Goal: Task Accomplishment & Management: Manage account settings

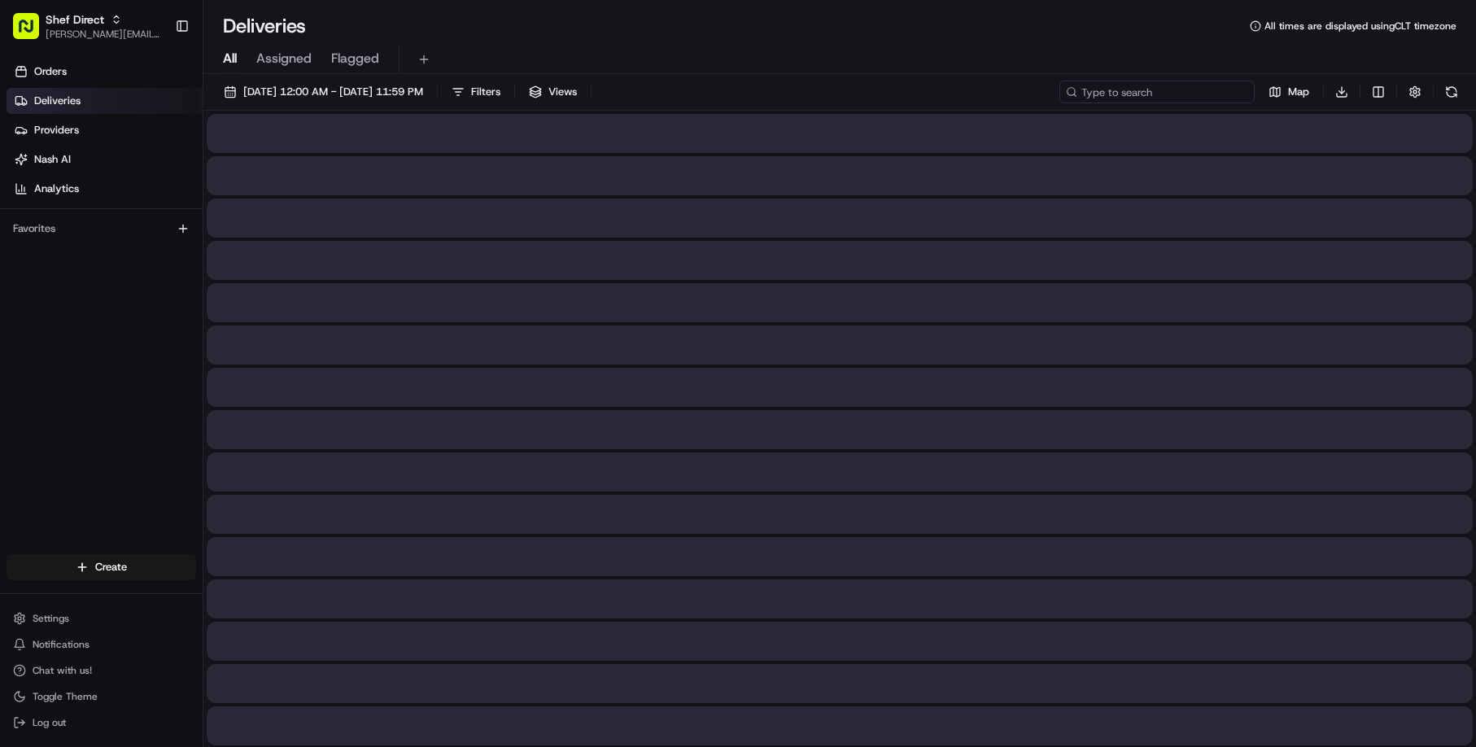
click at [1179, 100] on input at bounding box center [1156, 92] width 195 height 23
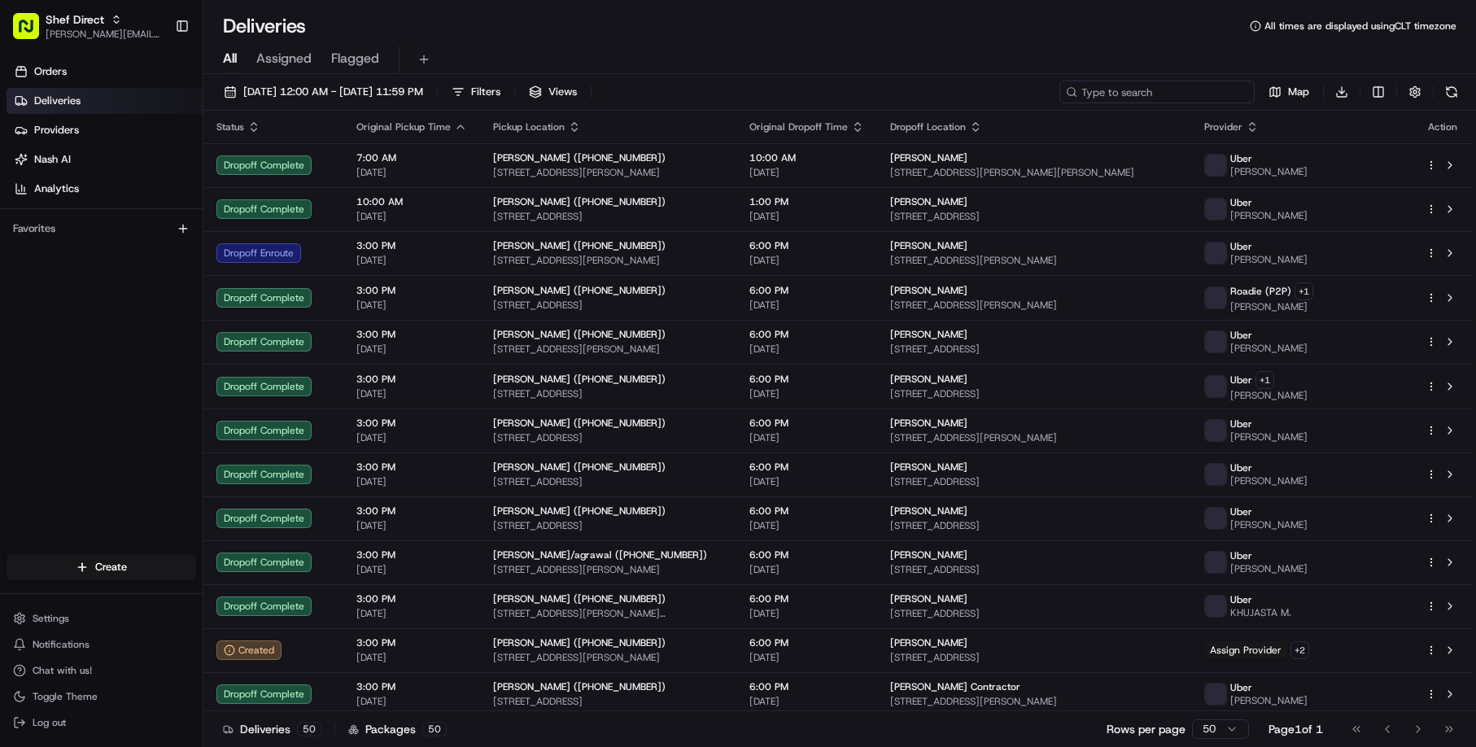
paste input "49dEqFLxgCt"
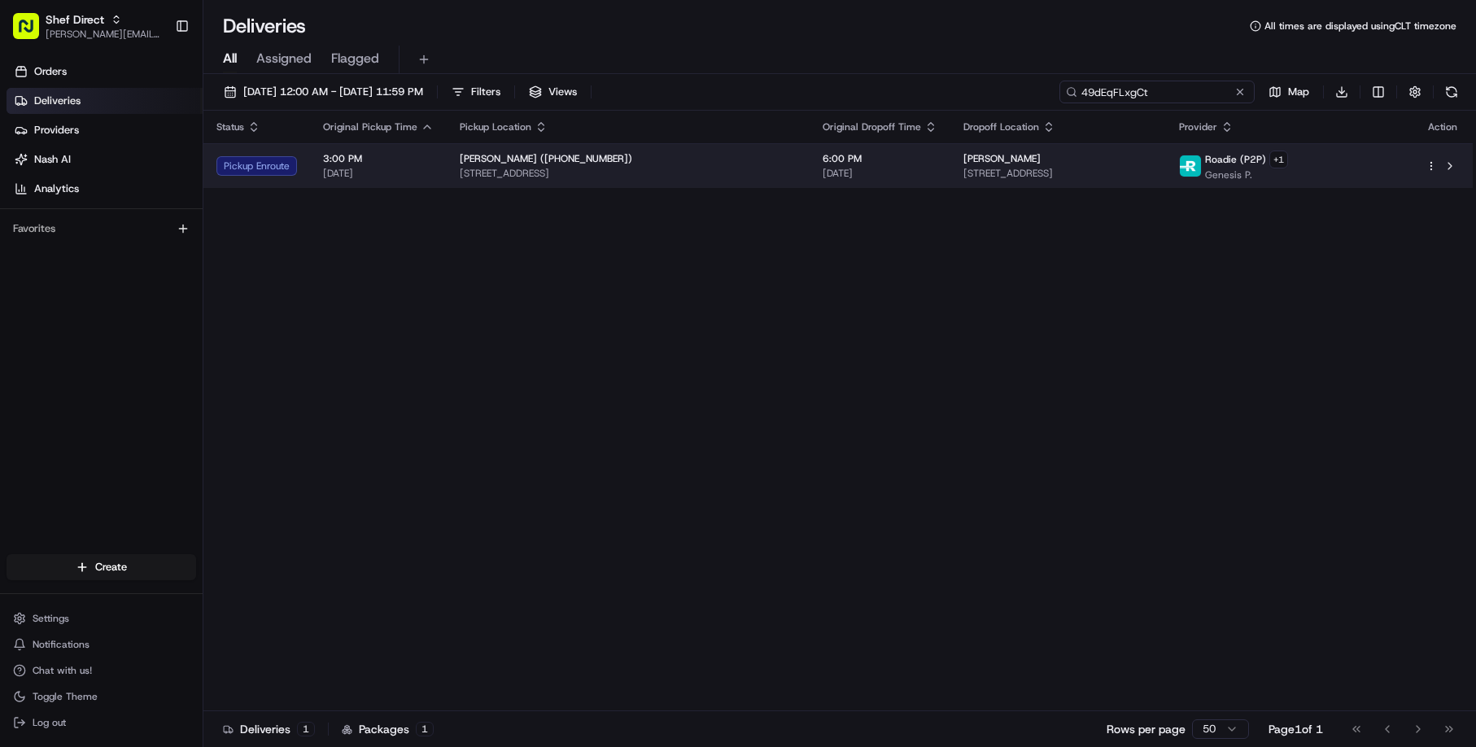
type input "49dEqFLxgCt"
click at [829, 188] on td "6:00 PM 08/20/2025" at bounding box center [879, 165] width 141 height 45
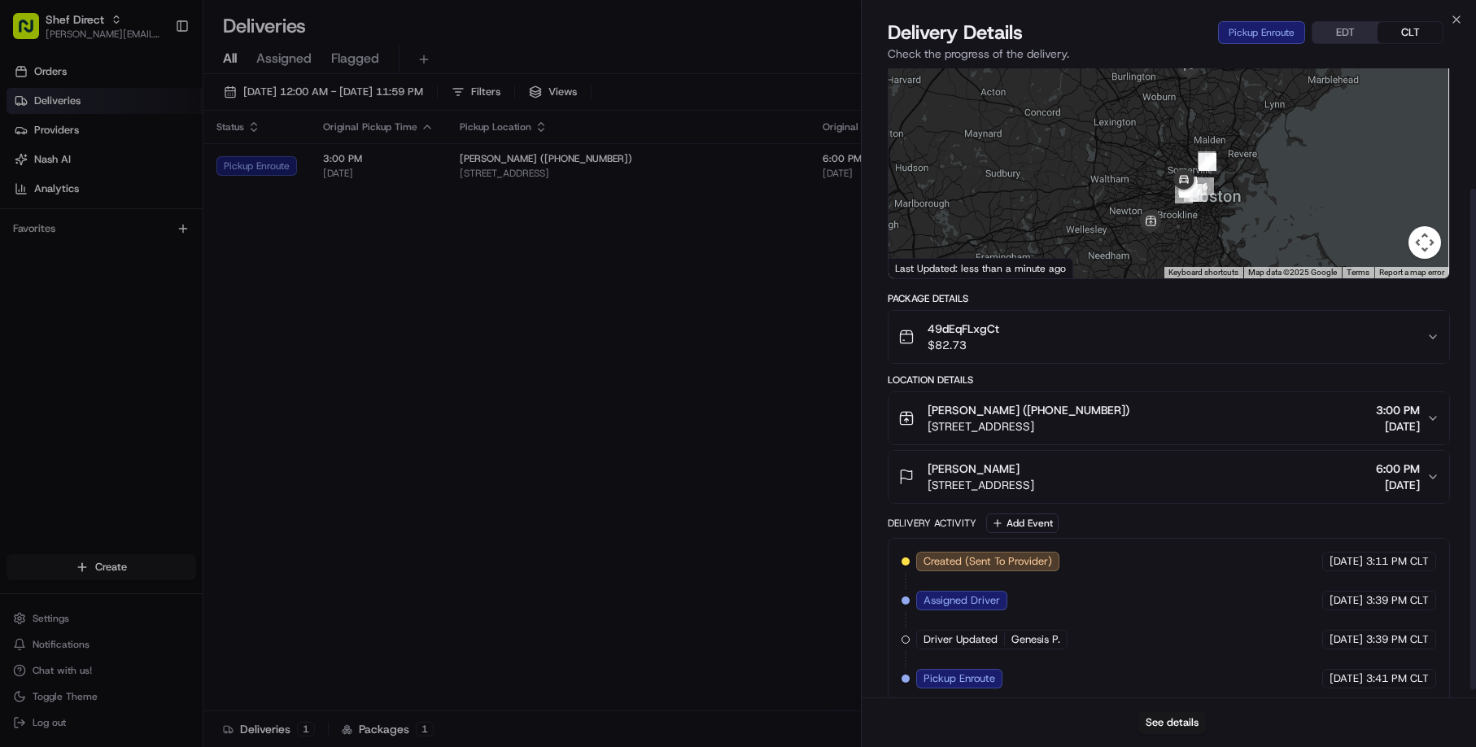
scroll to position [149, 0]
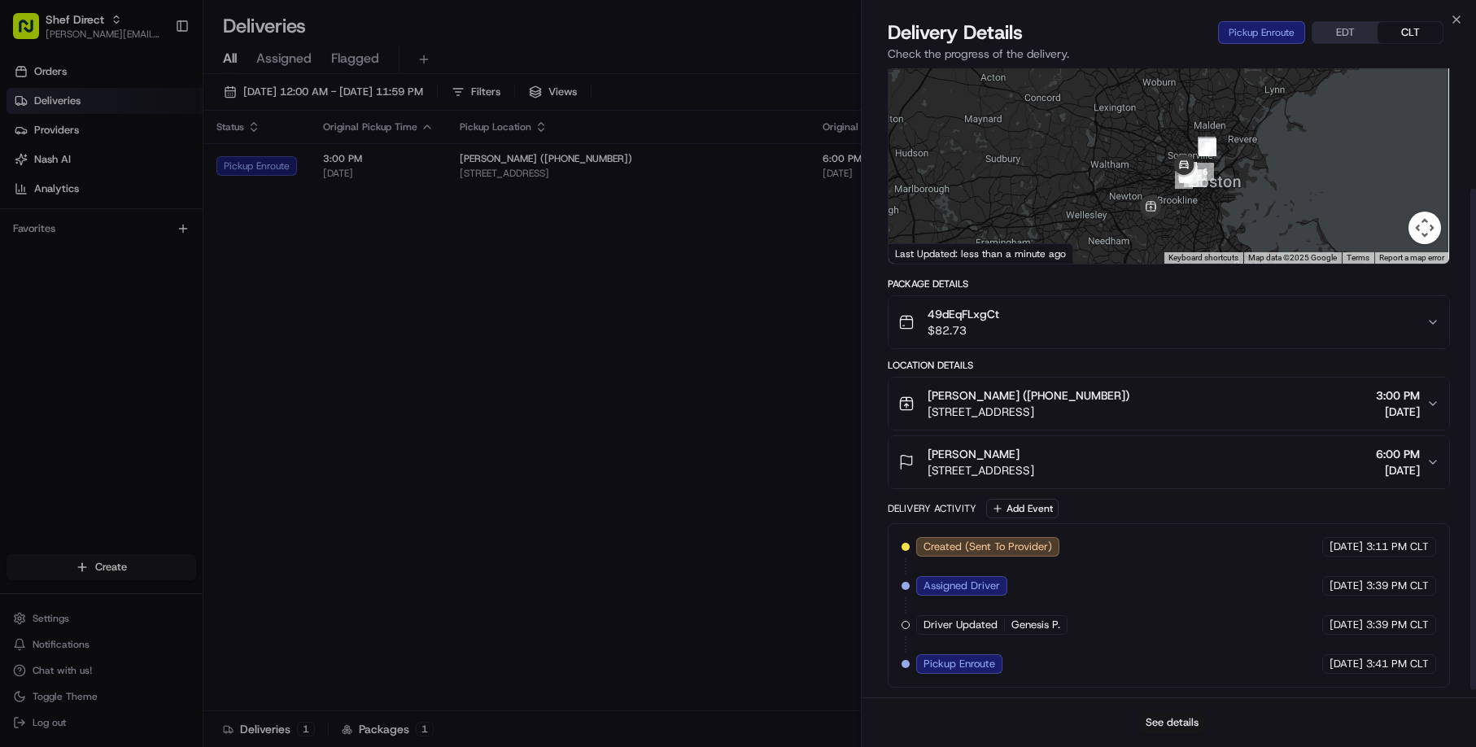
click at [1179, 712] on button "See details" at bounding box center [1172, 722] width 68 height 23
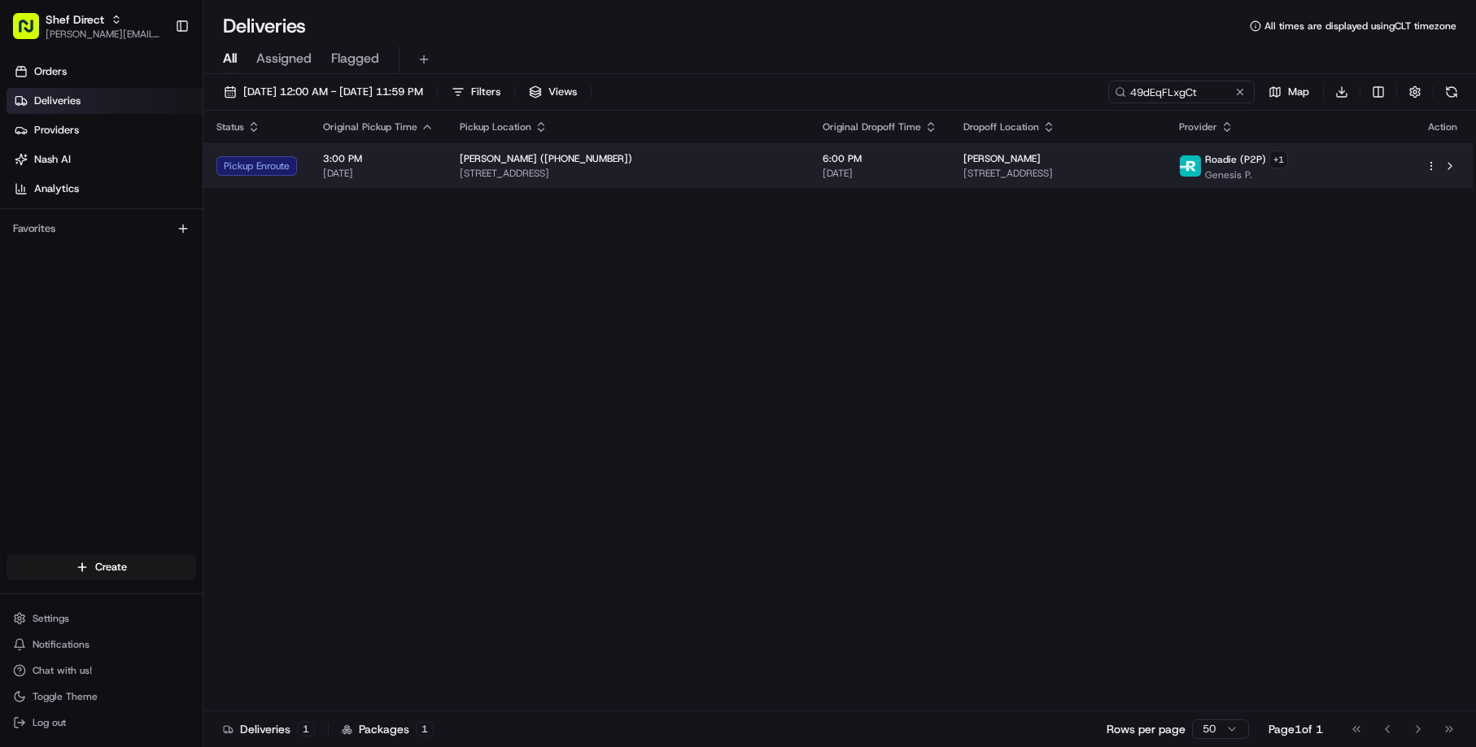
click at [1428, 177] on html "Shef Direct vicente@shef.com Toggle Sidebar Orders Deliveries Providers Nash AI…" at bounding box center [738, 373] width 1476 height 747
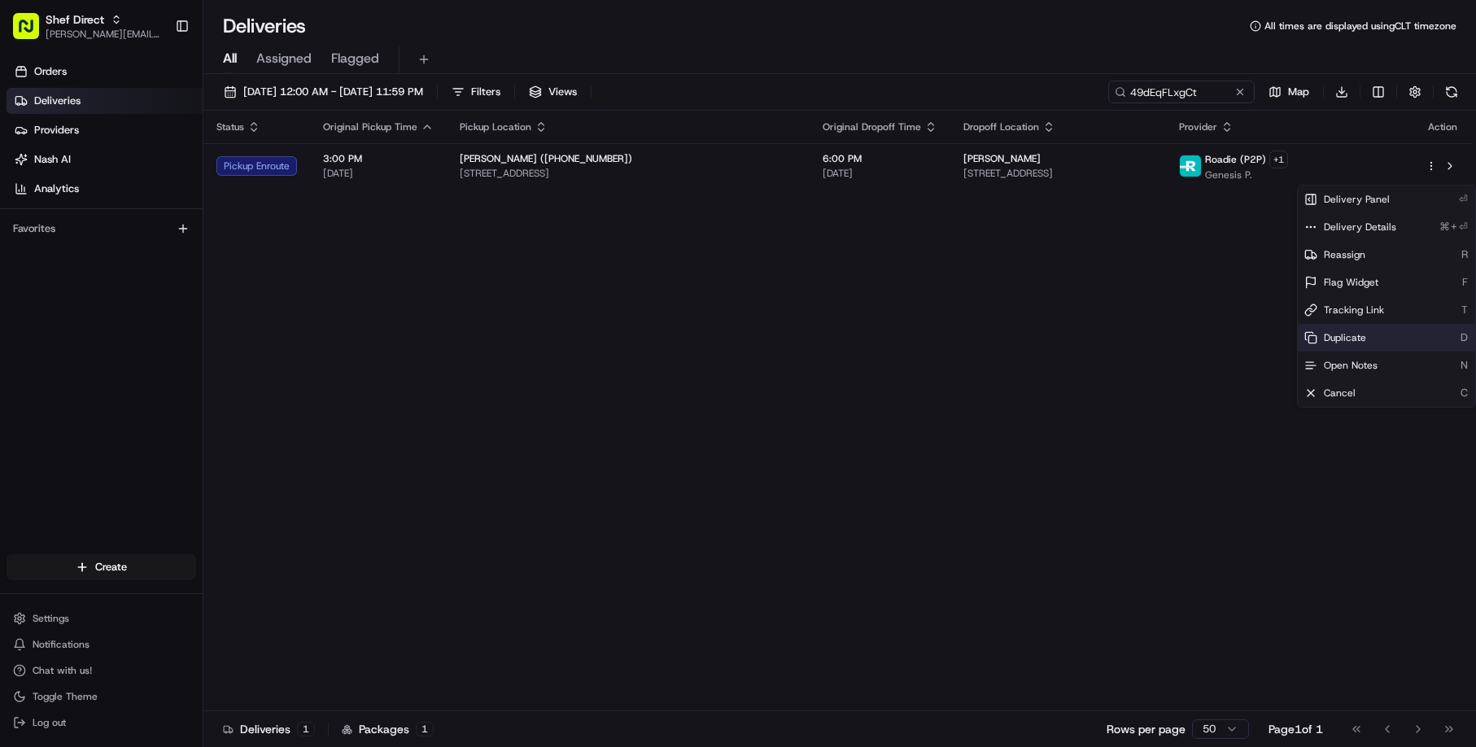
click at [1360, 340] on span "Duplicate" at bounding box center [1344, 337] width 42 height 13
click at [1033, 315] on html "Shef Direct vicente@shef.com Toggle Sidebar Orders Deliveries Providers Nash AI…" at bounding box center [738, 373] width 1476 height 747
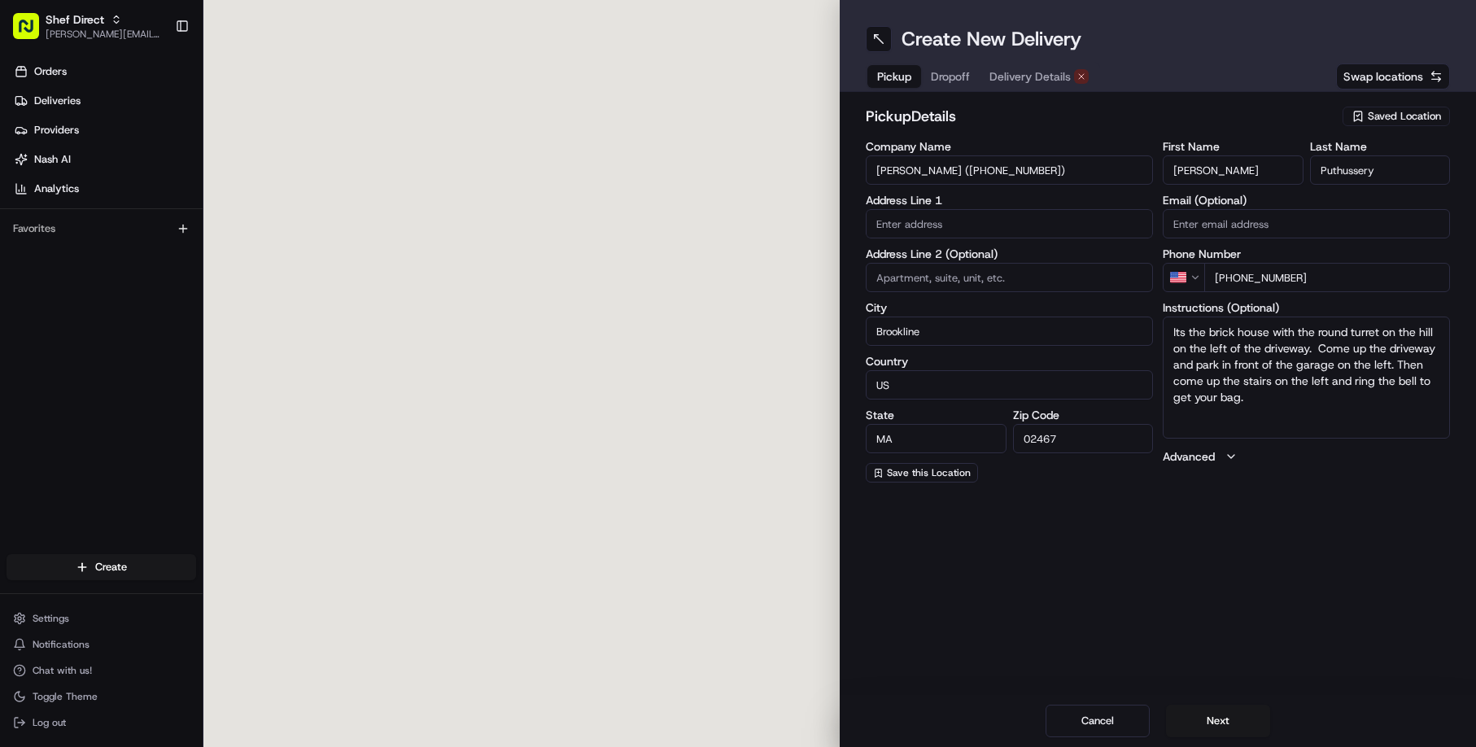
type input "21 Rangeley Rd"
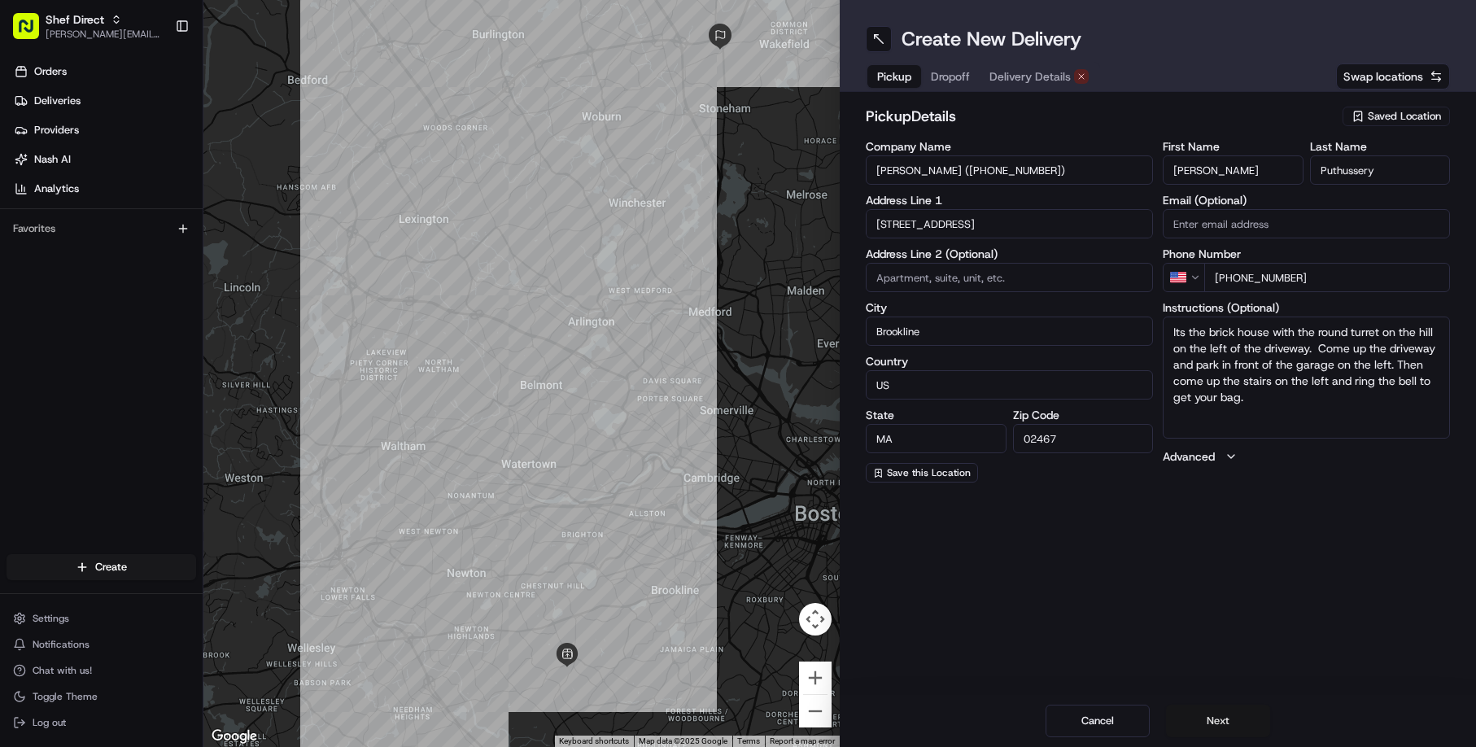
click at [1226, 721] on button "Next" at bounding box center [1218, 720] width 104 height 33
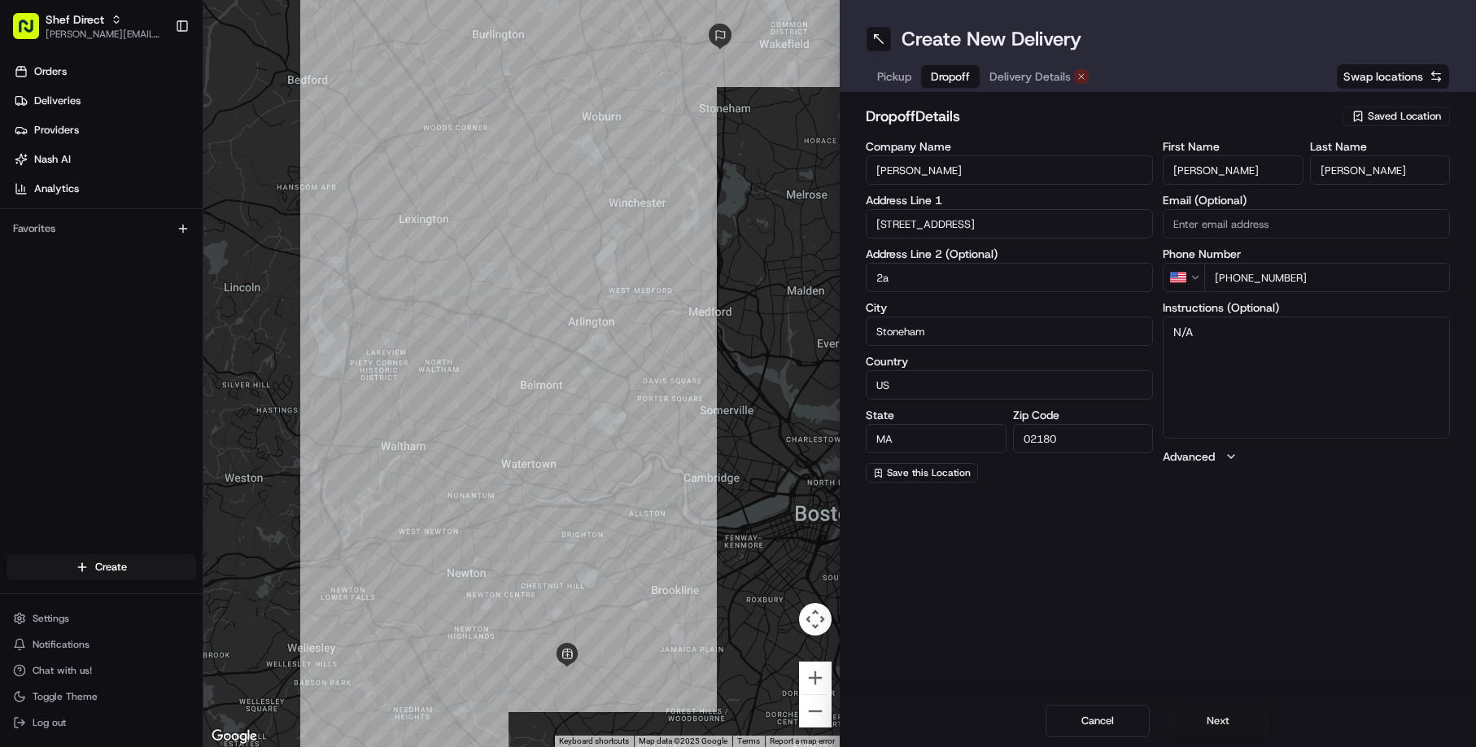
click at [1226, 721] on button "Next" at bounding box center [1218, 720] width 104 height 33
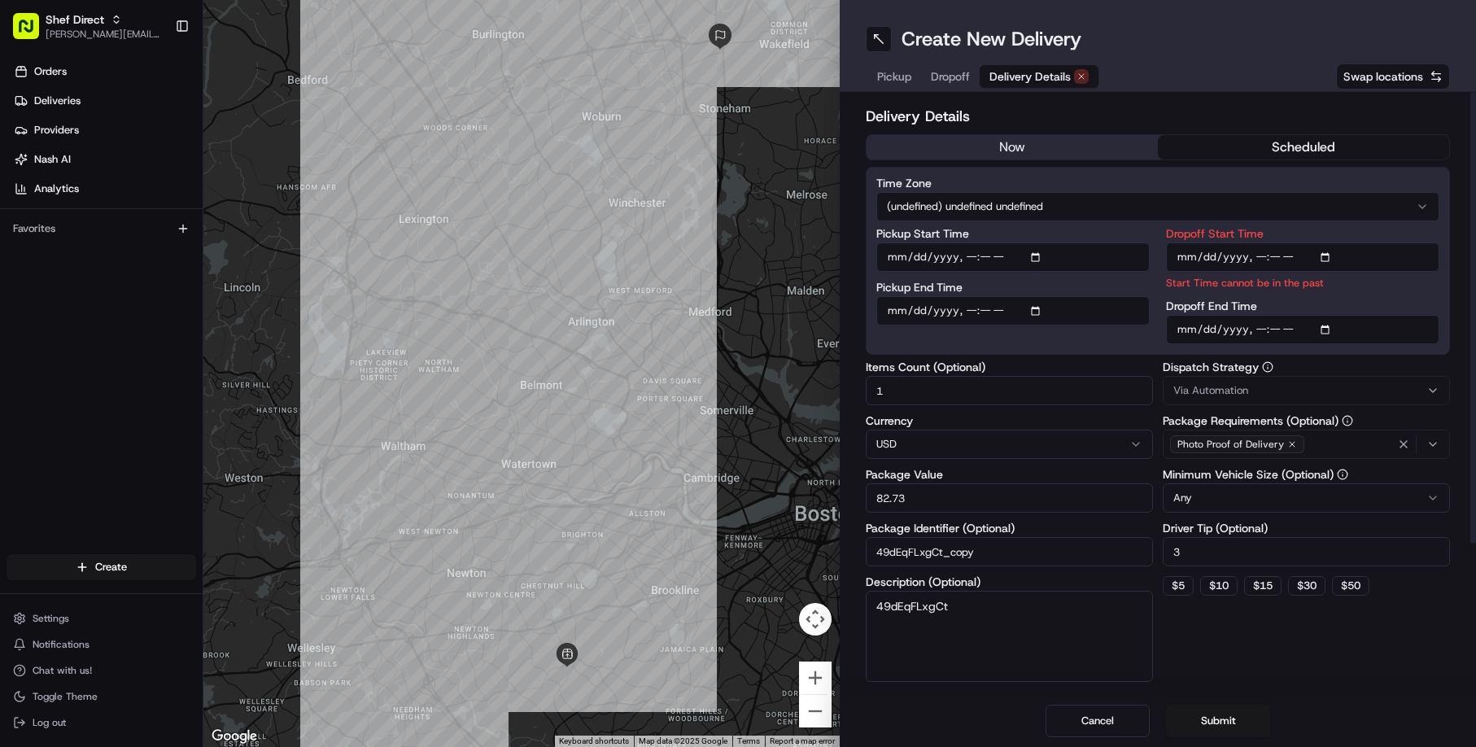
click at [1046, 159] on button "now" at bounding box center [1011, 147] width 291 height 24
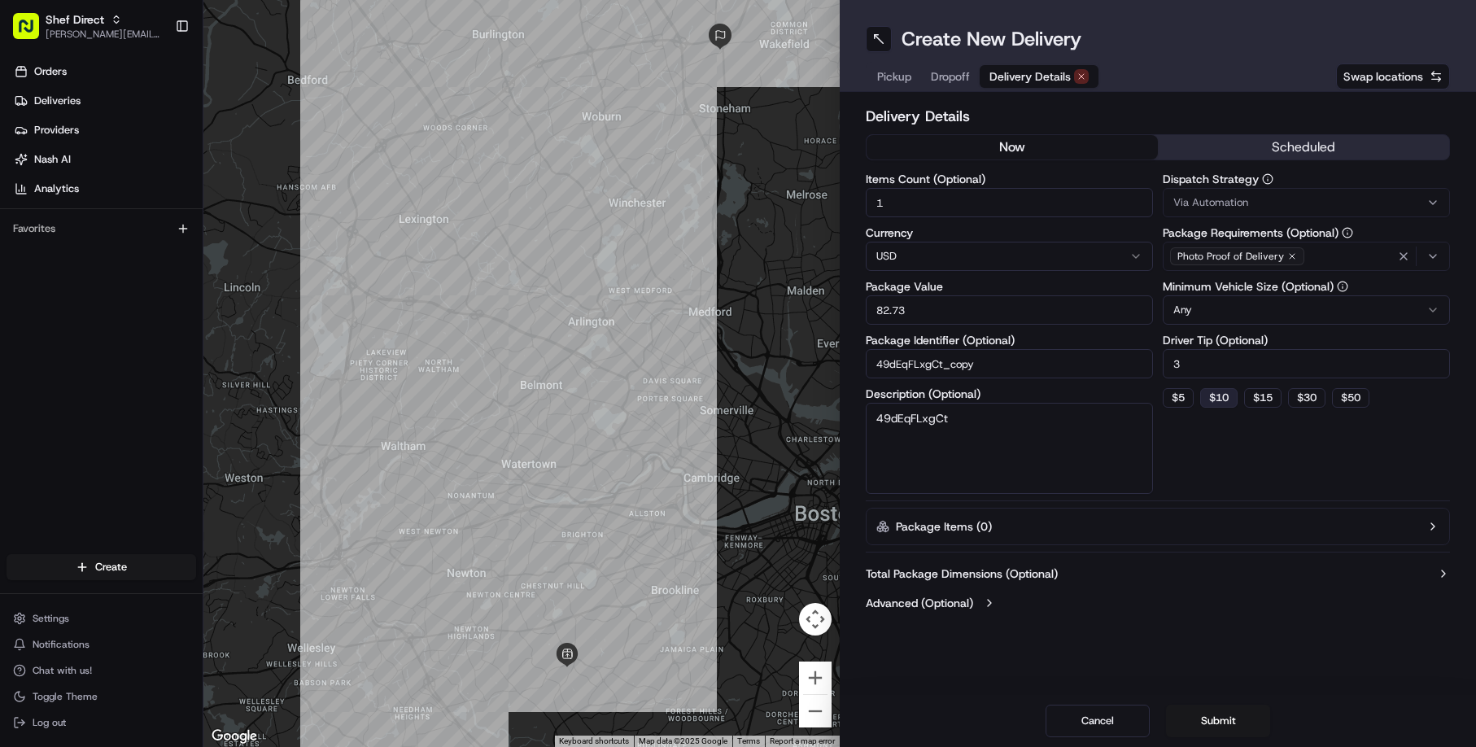
click at [1225, 408] on button "$ 10" at bounding box center [1218, 398] width 37 height 20
type input "10"
click at [1225, 718] on button "Submit" at bounding box center [1218, 720] width 104 height 33
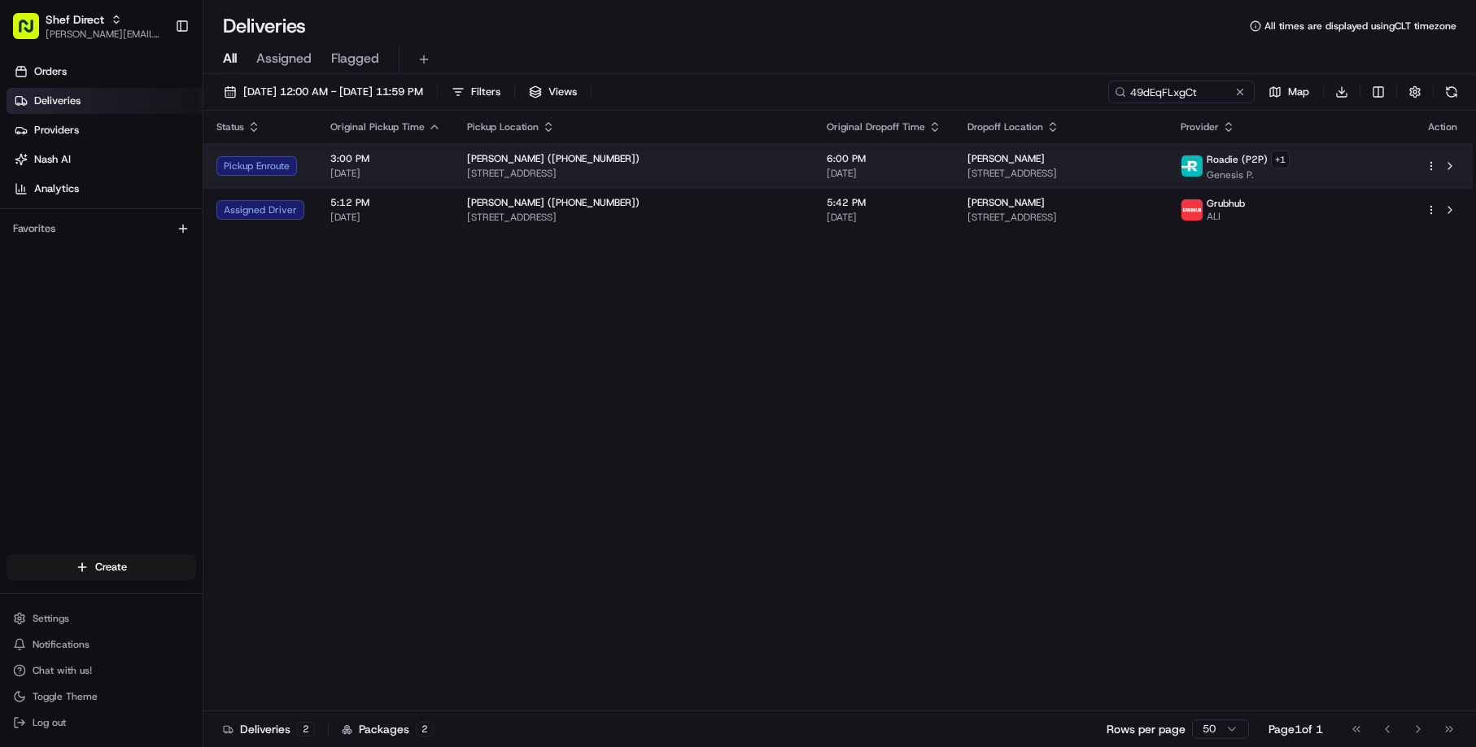
click at [1428, 173] on html "Shef Direct [PERSON_NAME][EMAIL_ADDRESS][DOMAIN_NAME] Toggle Sidebar Orders Del…" at bounding box center [738, 373] width 1476 height 747
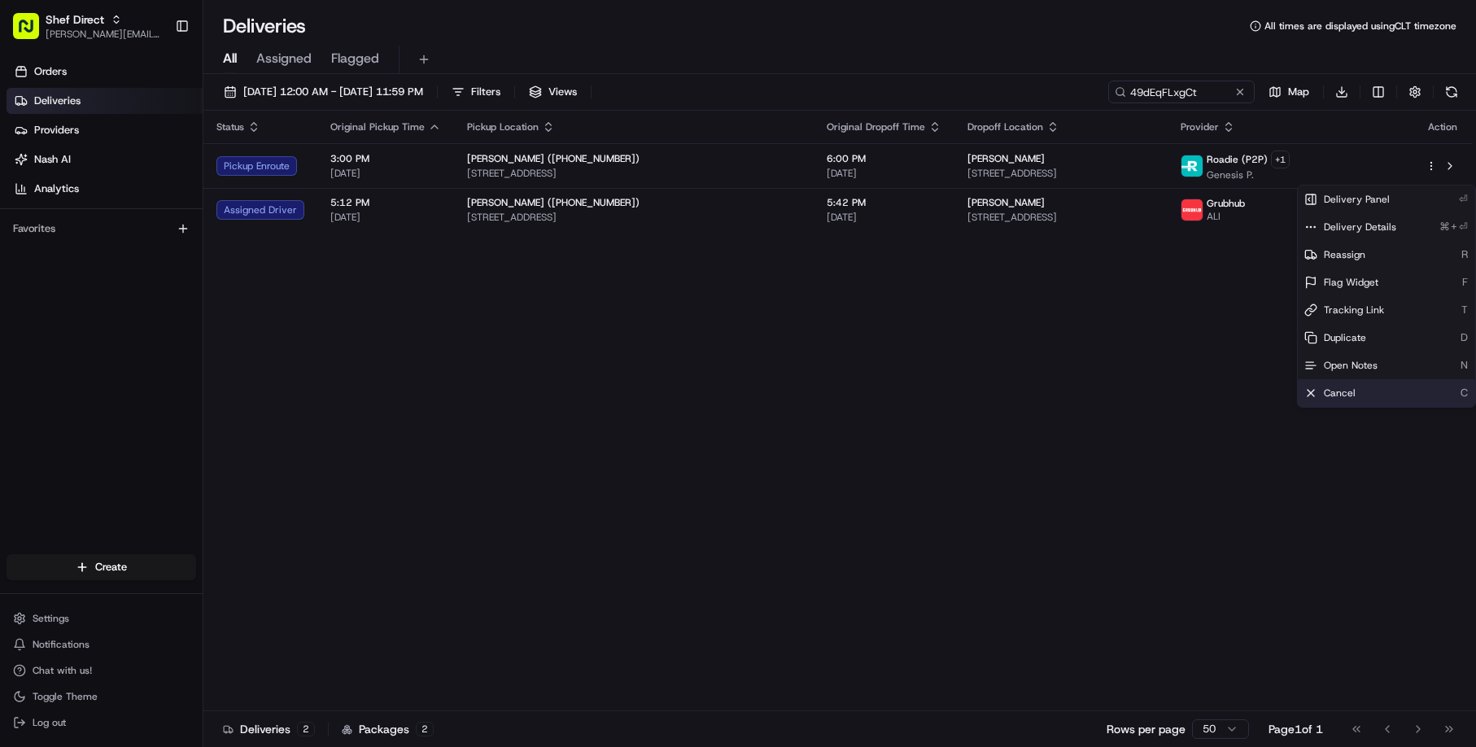
click at [1372, 407] on div "Cancel C" at bounding box center [1385, 393] width 177 height 28
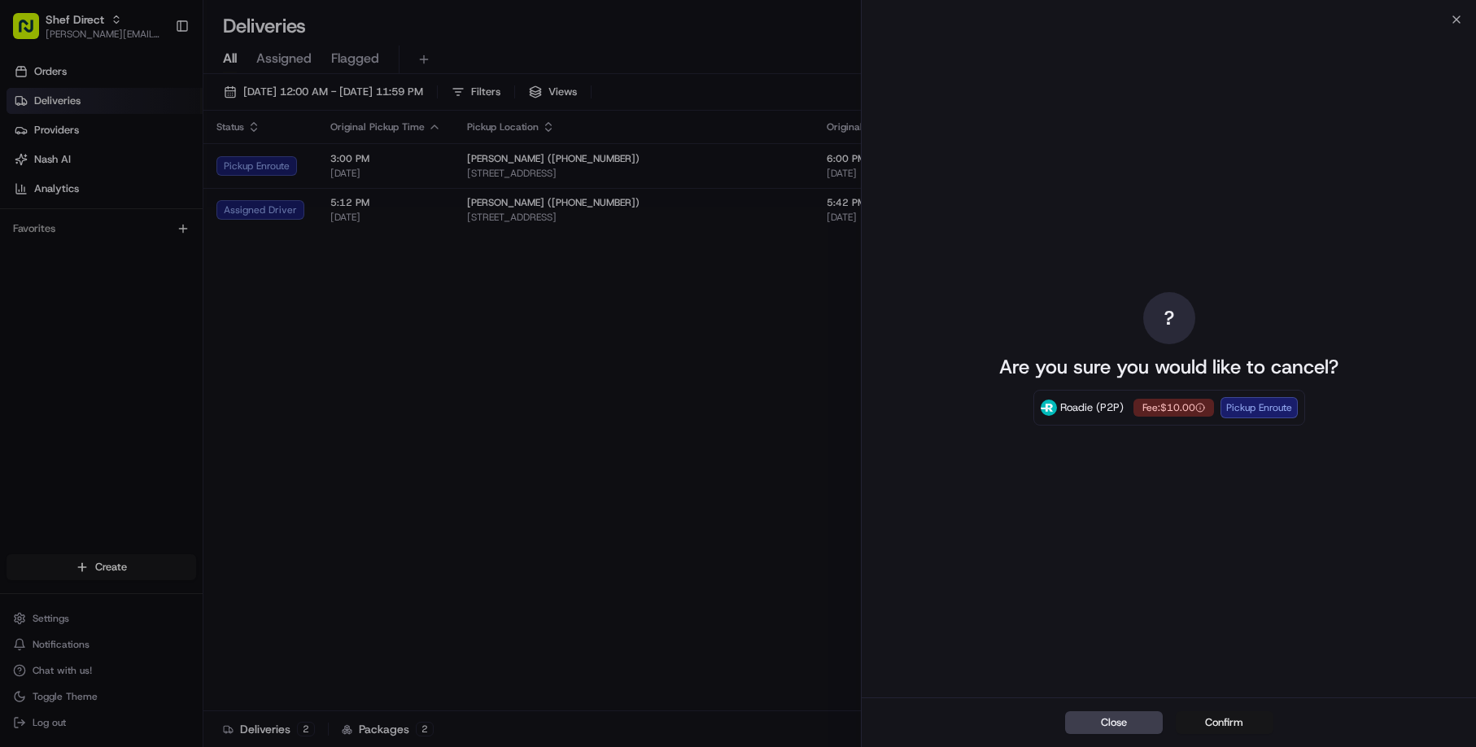
click at [1222, 722] on button "Confirm" at bounding box center [1224, 722] width 98 height 23
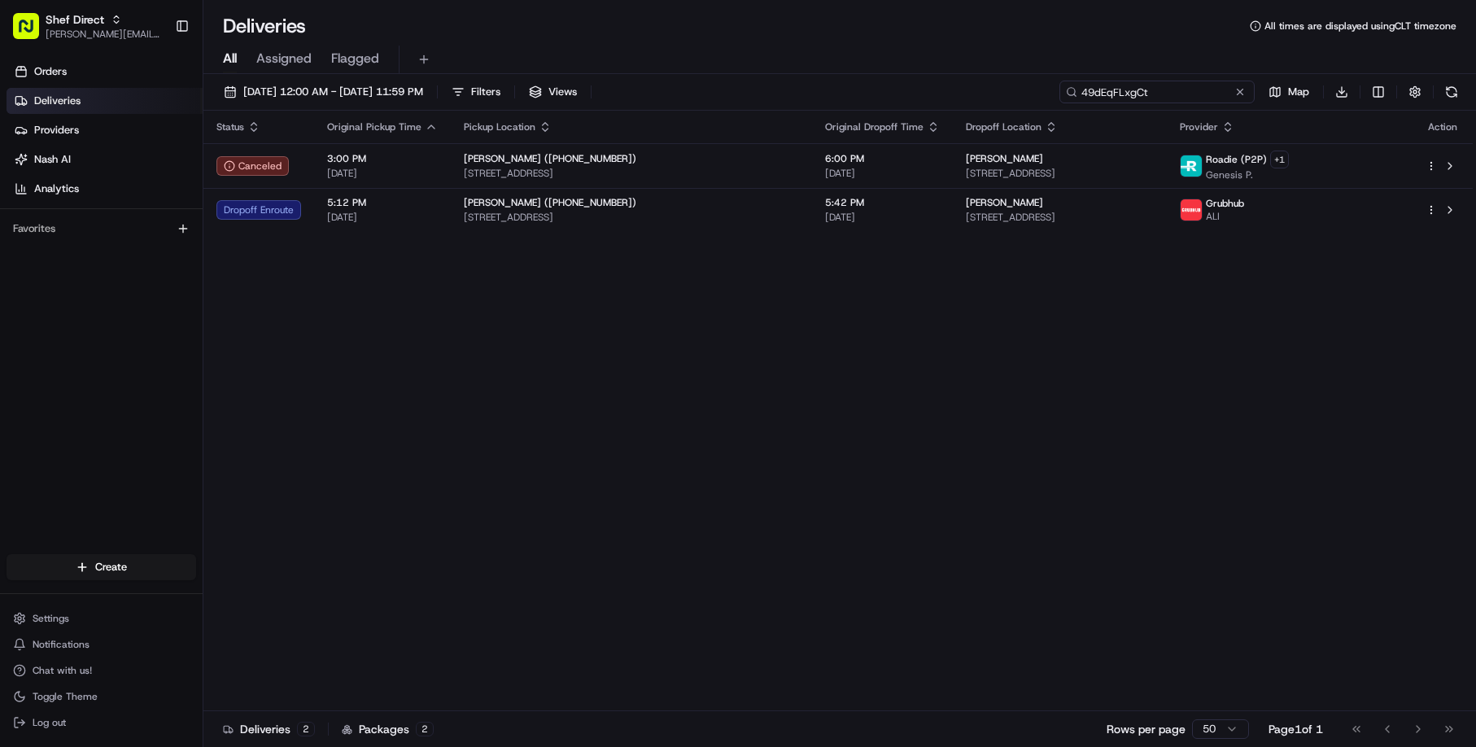
click at [1172, 98] on input "49dEqFLxgCt" at bounding box center [1156, 92] width 195 height 23
paste input "jBxkCixAFTp"
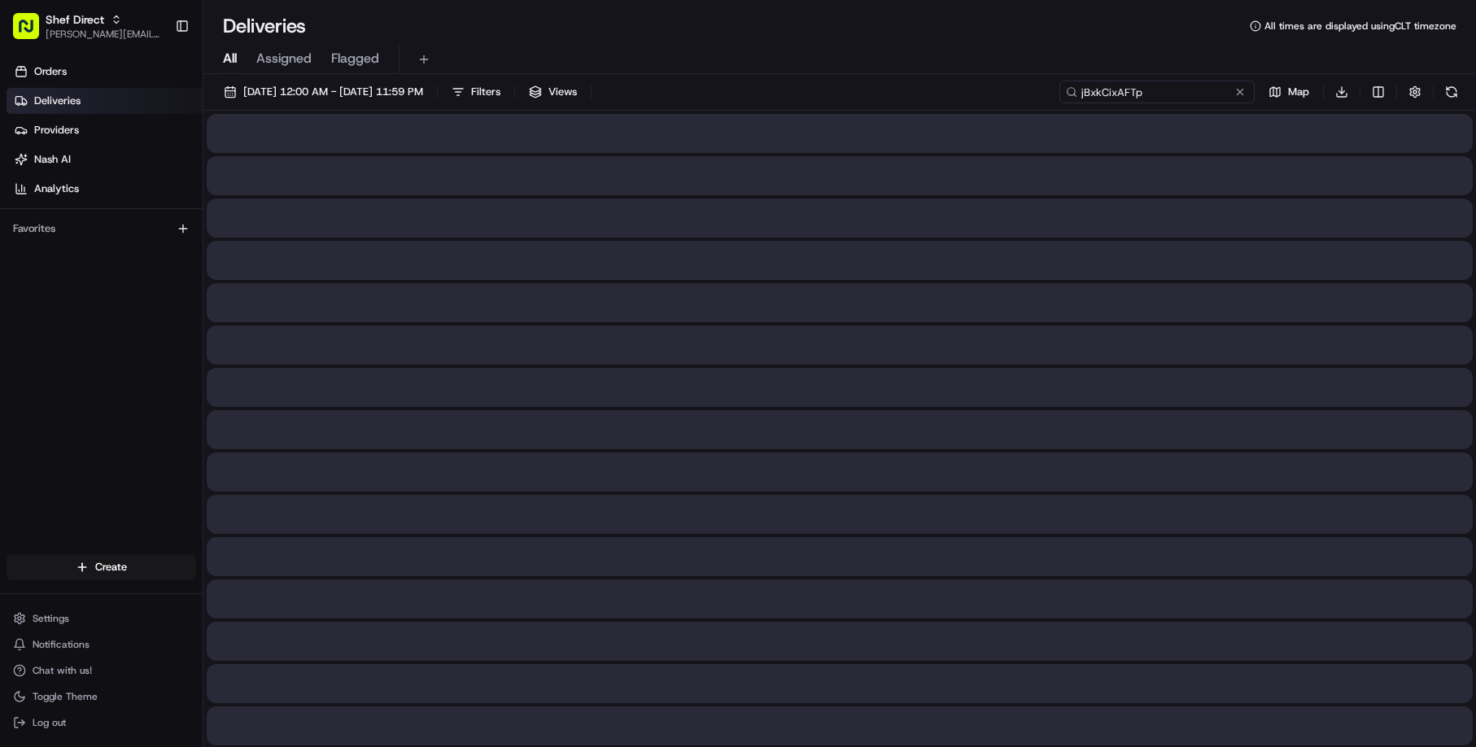
type input "jBxkCixAFTp"
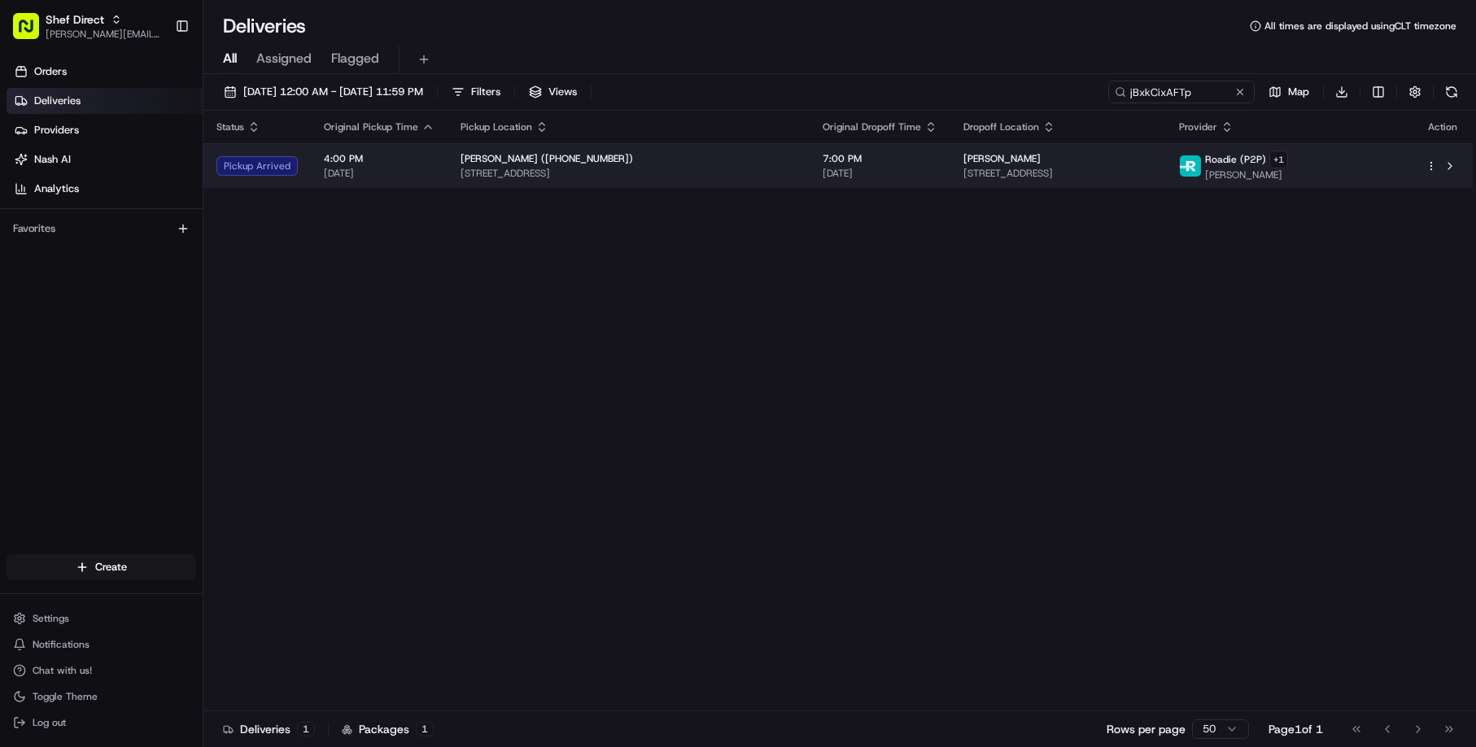
click at [871, 188] on td "7:00 PM [DATE]" at bounding box center [879, 165] width 141 height 45
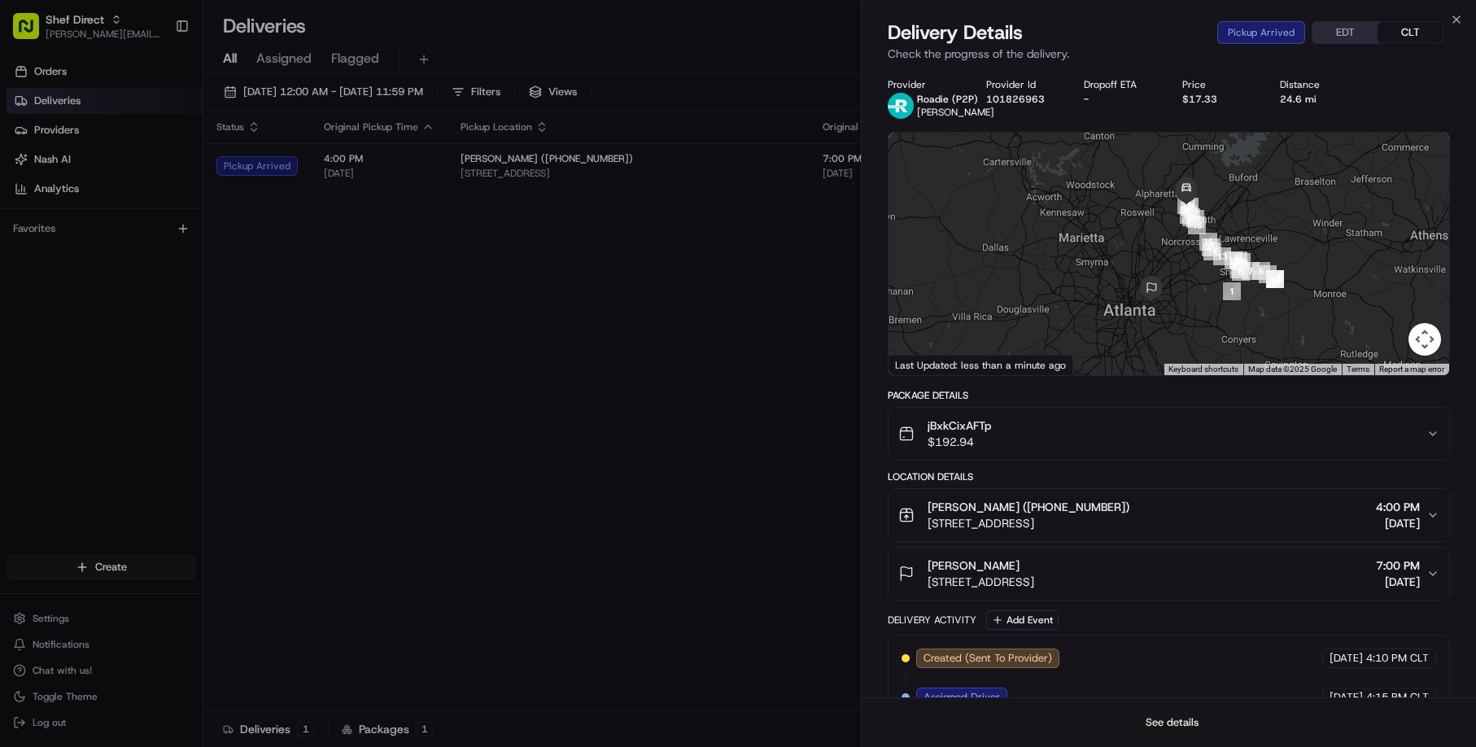
click at [1188, 726] on button "See details" at bounding box center [1172, 722] width 68 height 23
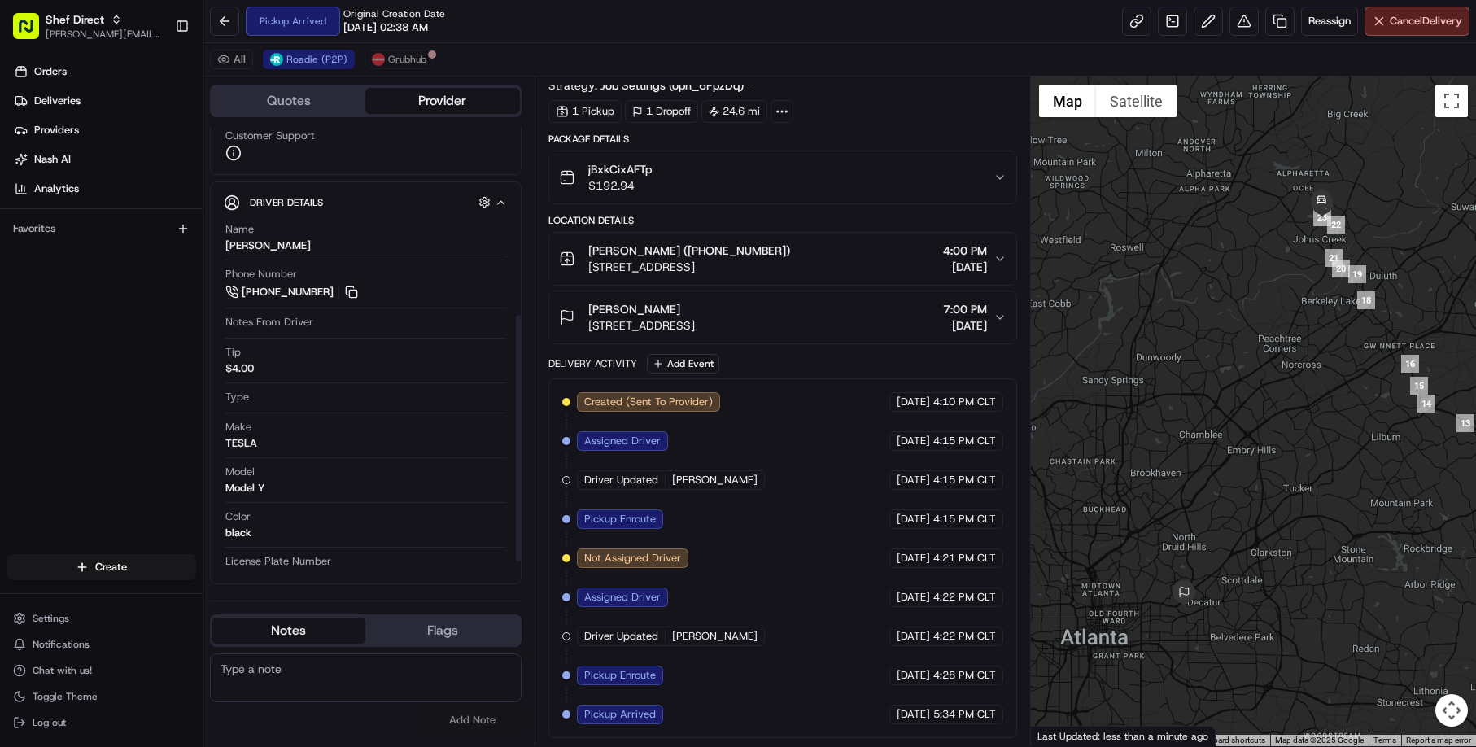
scroll to position [343, 0]
copy div "[PERSON_NAME]"
drag, startPoint x: 294, startPoint y: 256, endPoint x: 241, endPoint y: 255, distance: 53.7
click at [241, 253] on div "Name Keoshia N." at bounding box center [365, 237] width 281 height 31
